Goal: Task Accomplishment & Management: Manage account settings

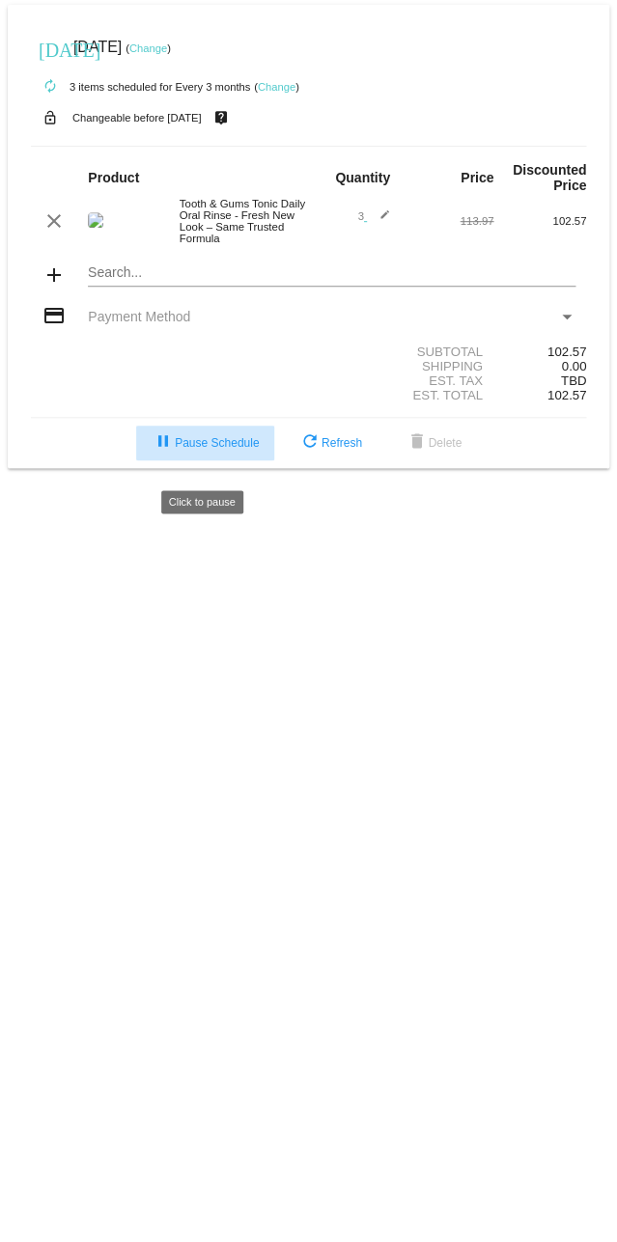
click at [217, 450] on span "pause Pause Schedule" at bounding box center [205, 443] width 107 height 14
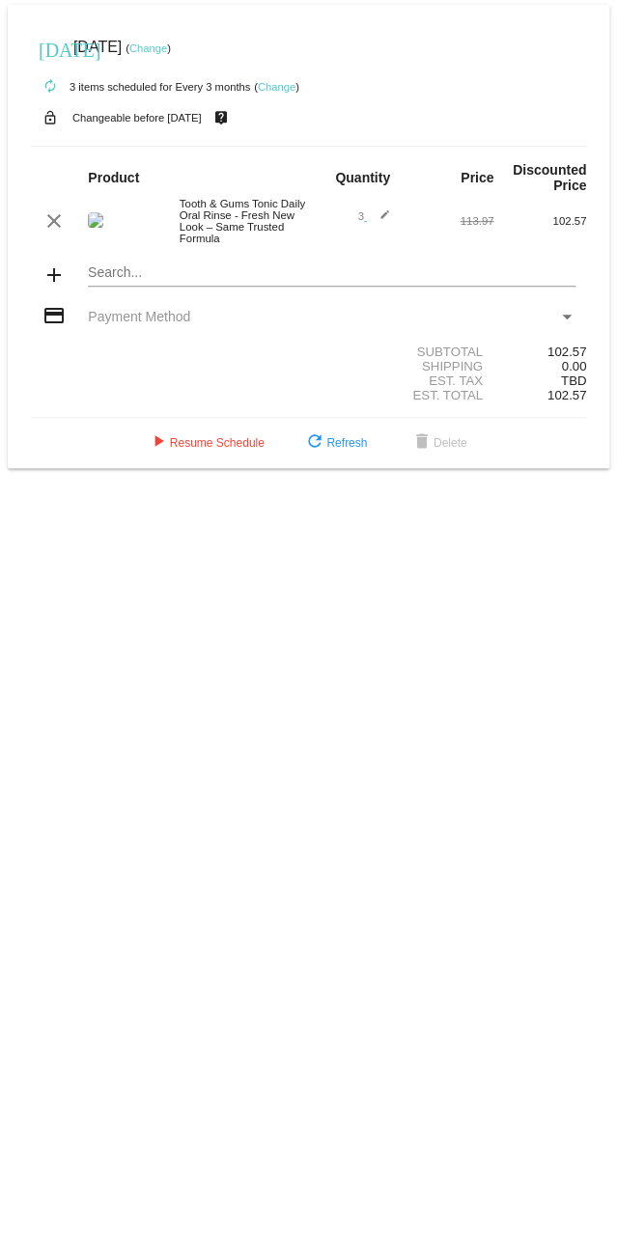
click at [167, 48] on link "Change" at bounding box center [148, 48] width 38 height 12
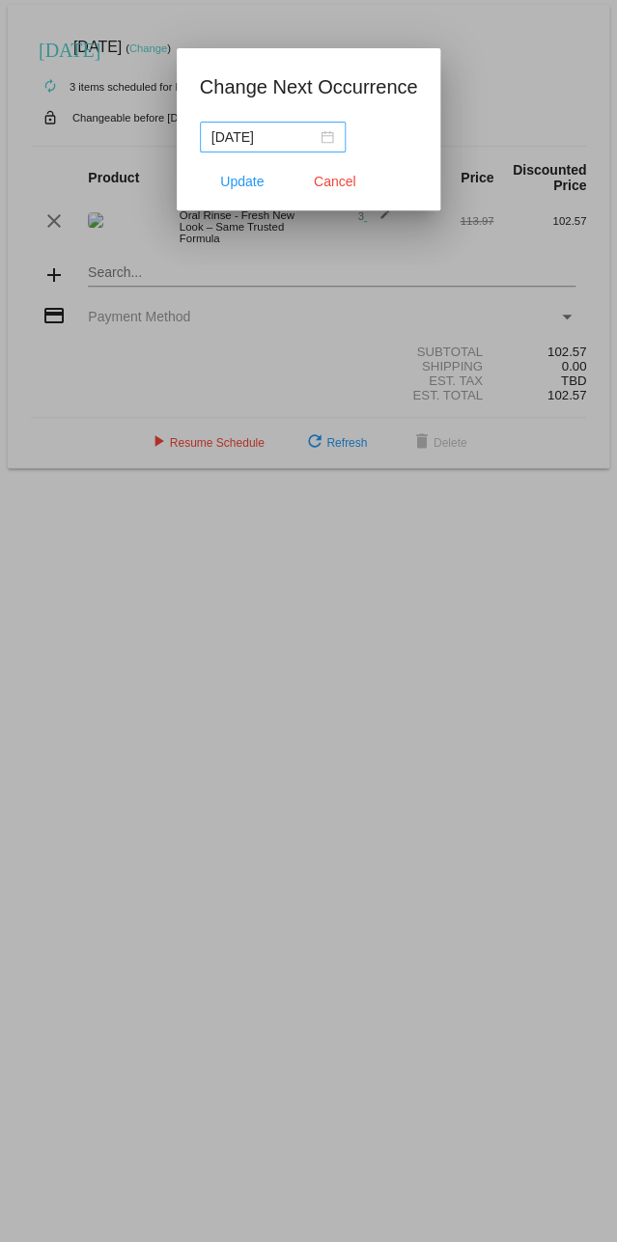
click at [334, 138] on div "2025-12-01" at bounding box center [272, 136] width 123 height 21
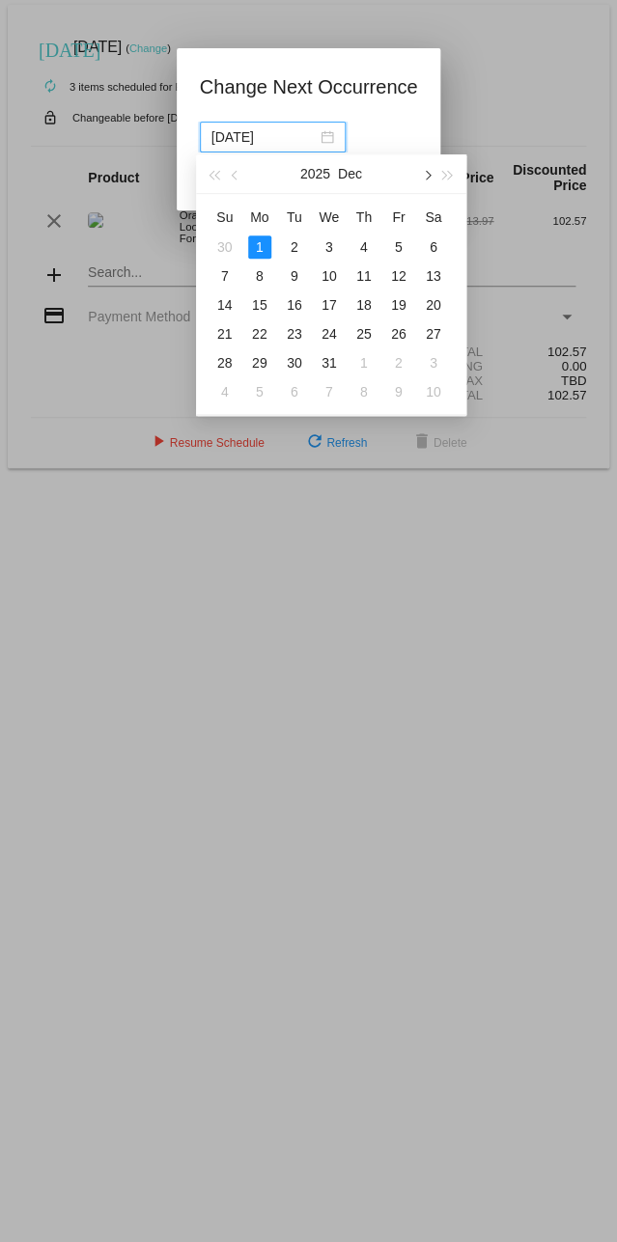
click at [425, 174] on span "button" at bounding box center [426, 176] width 10 height 10
click at [218, 175] on span "button" at bounding box center [214, 176] width 10 height 10
click at [420, 167] on button "button" at bounding box center [425, 173] width 21 height 39
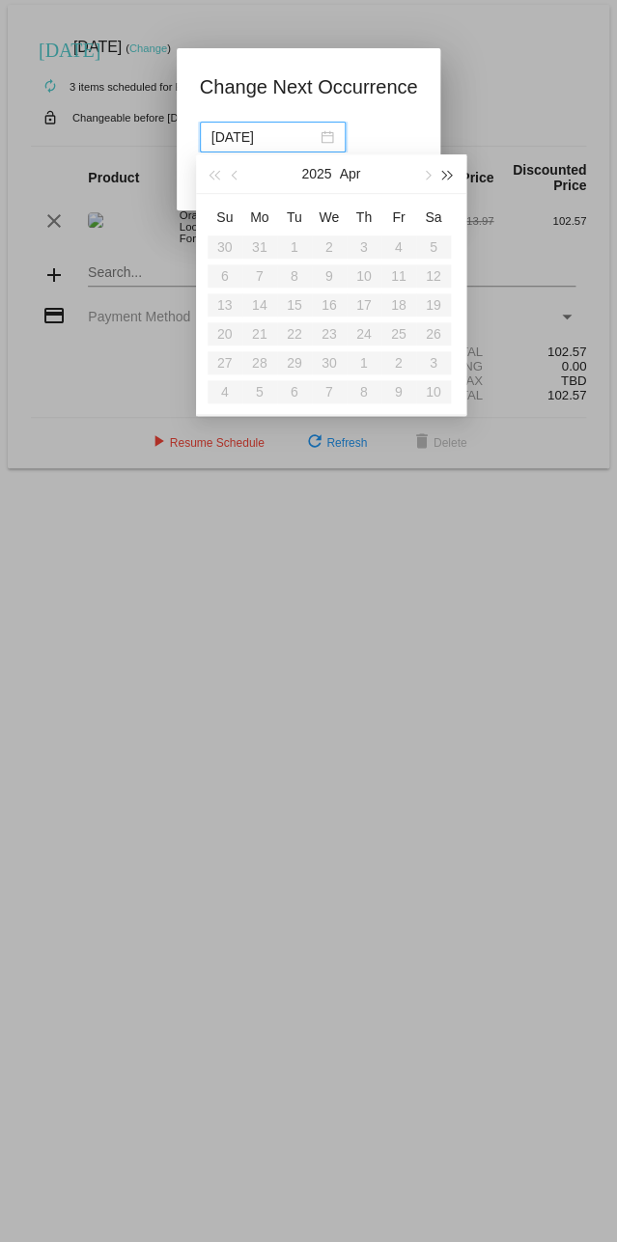
click at [443, 174] on span "button" at bounding box center [448, 176] width 10 height 10
click at [318, 172] on button "2026" at bounding box center [316, 173] width 30 height 39
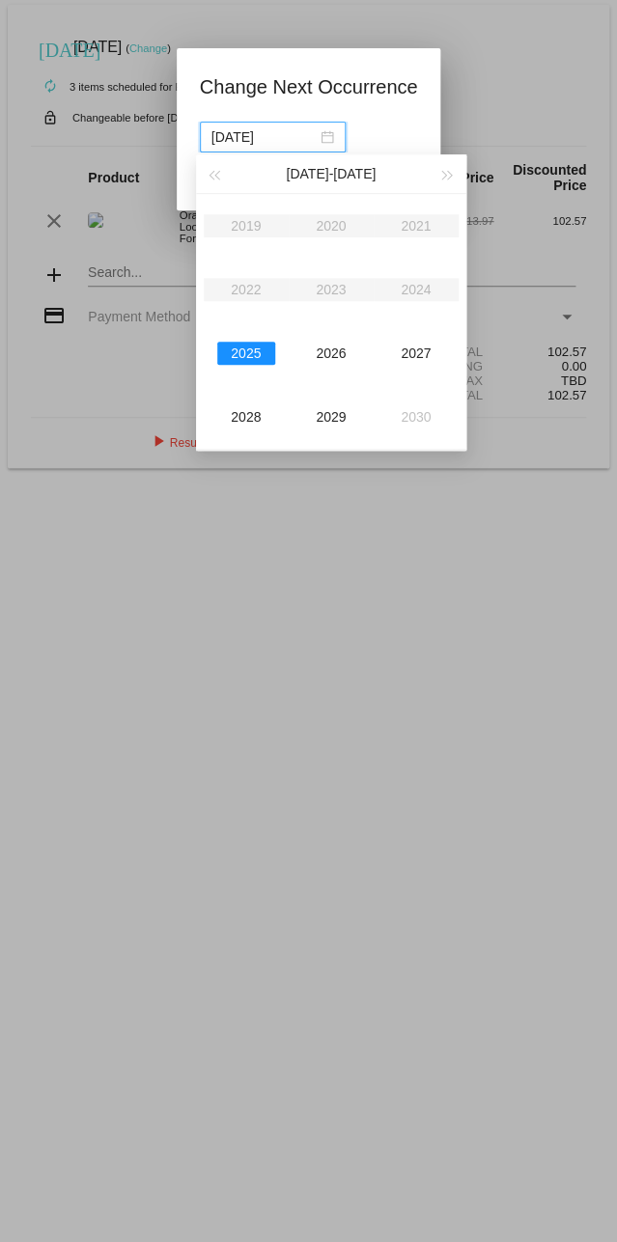
drag, startPoint x: 232, startPoint y: 137, endPoint x: 291, endPoint y: 142, distance: 60.0
click at [291, 142] on input "2025-12-01" at bounding box center [263, 136] width 105 height 21
click at [333, 355] on div "2026" at bounding box center [331, 353] width 58 height 23
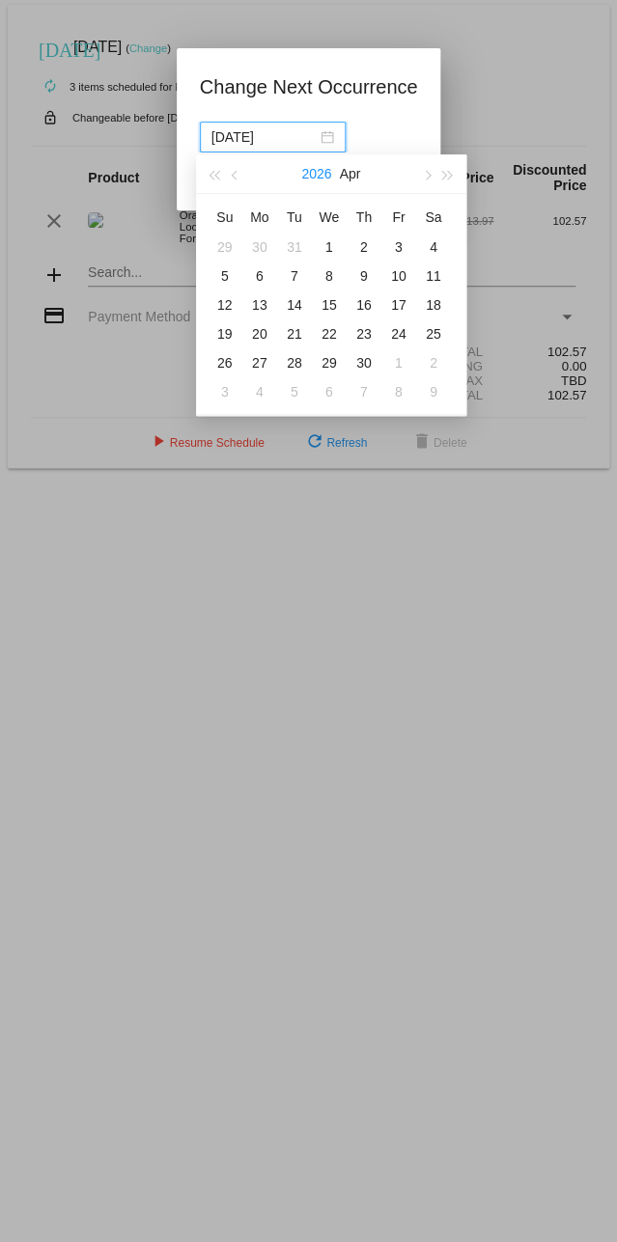
click at [318, 176] on button "2026" at bounding box center [316, 173] width 30 height 39
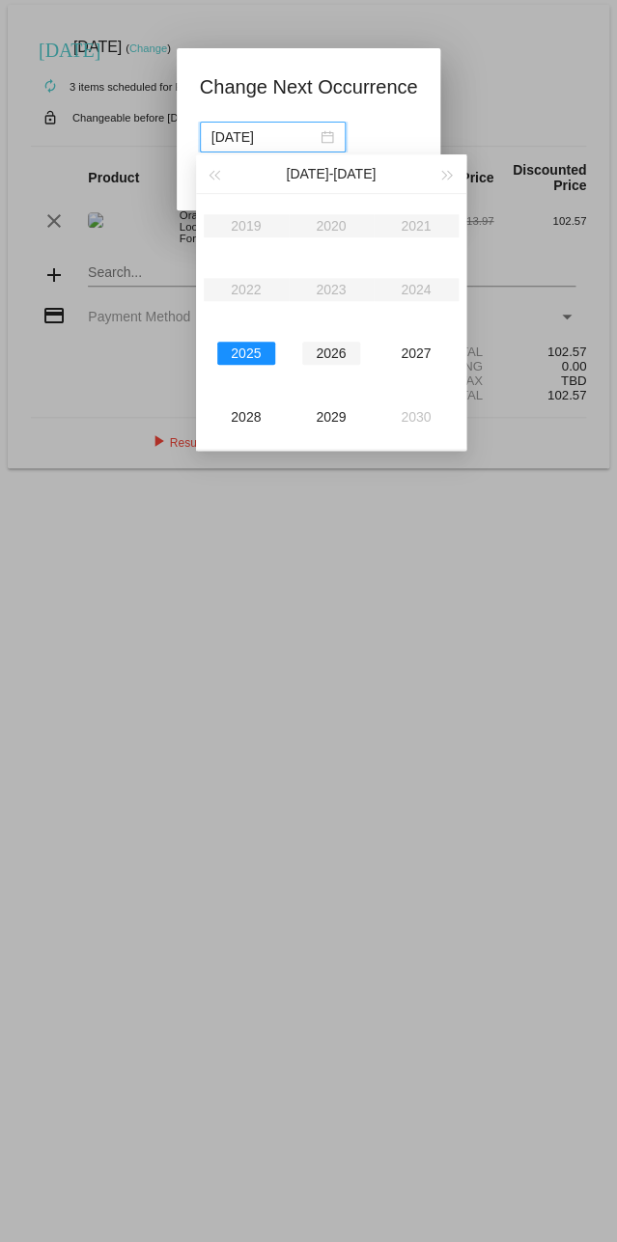
click at [339, 359] on div "2026" at bounding box center [331, 353] width 58 height 23
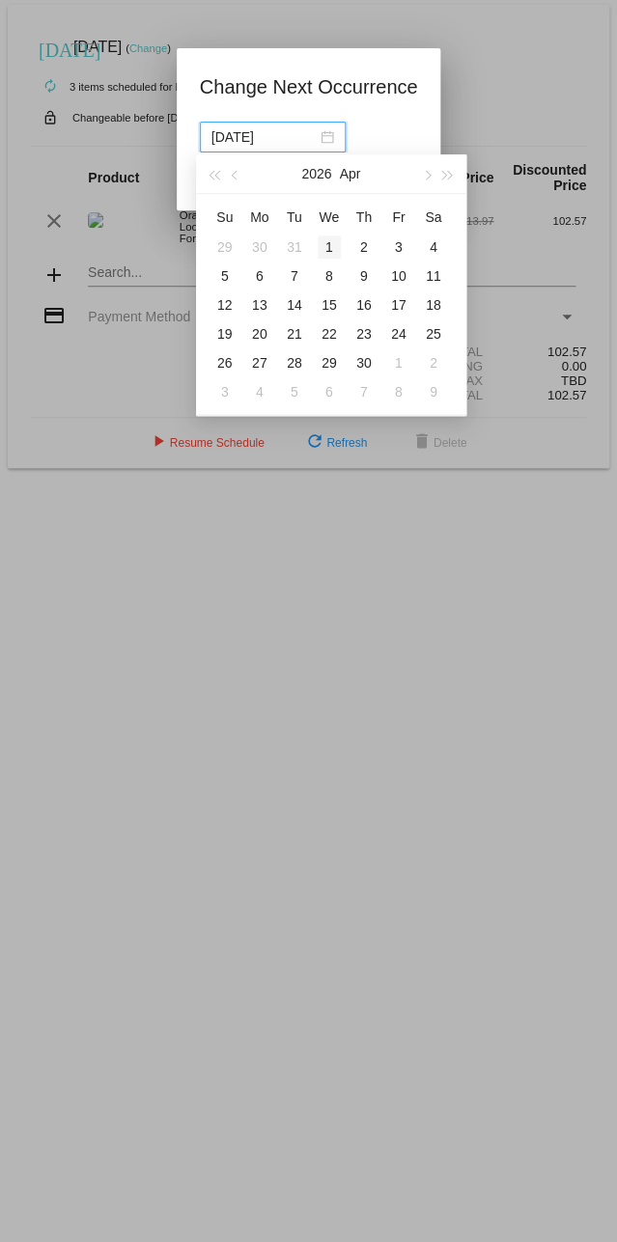
click at [326, 244] on div "1" at bounding box center [329, 246] width 23 height 23
type input "2026-04-01"
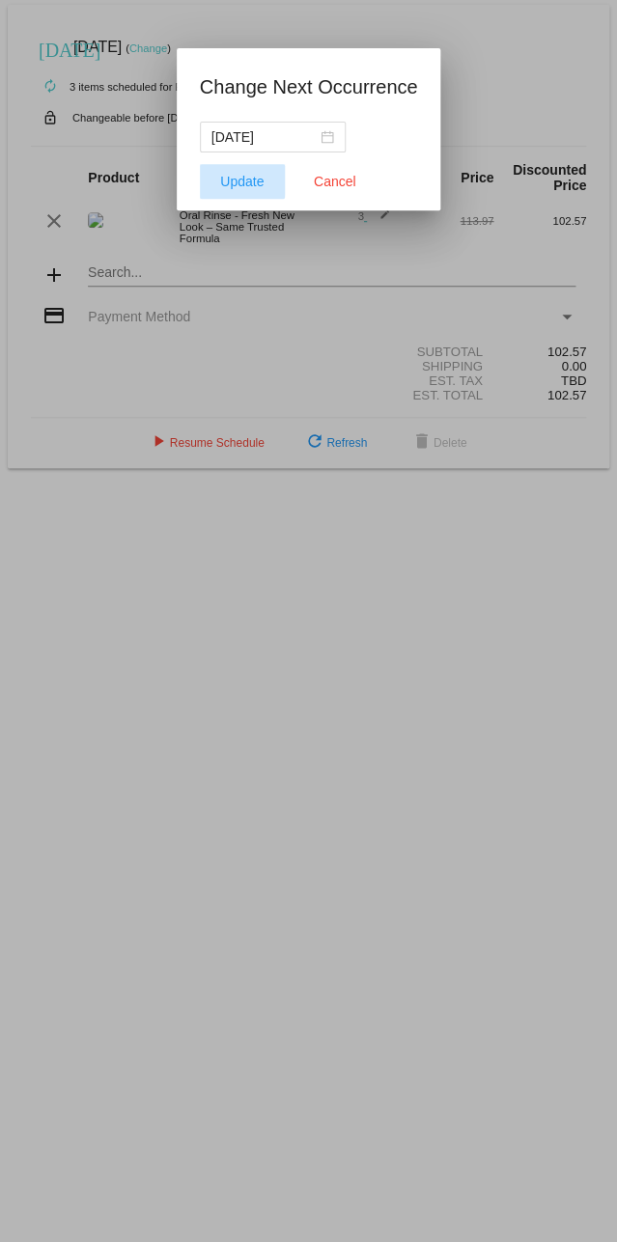
click at [227, 179] on span "Update" at bounding box center [241, 181] width 43 height 15
